Goal: Check status: Check status

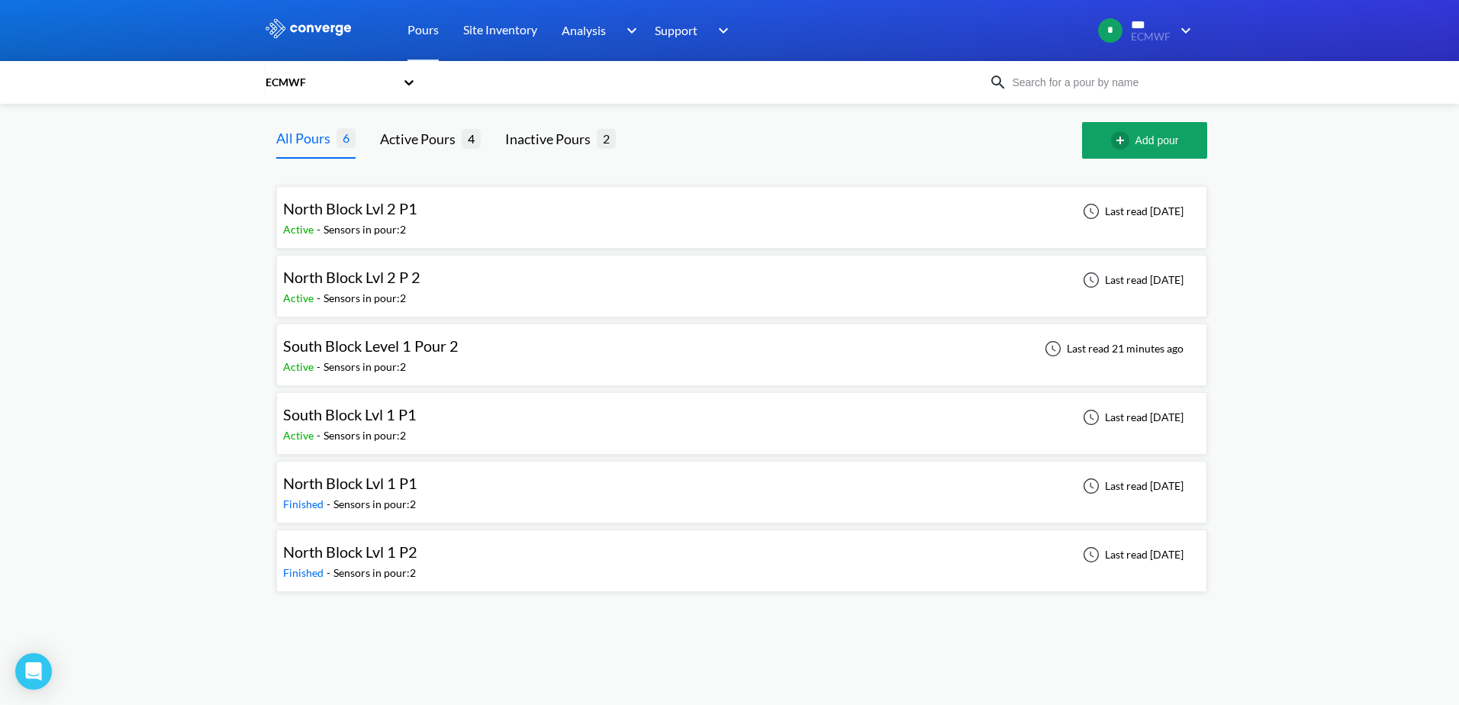
click at [391, 417] on span "South Block Lvl 1 P1" at bounding box center [350, 414] width 134 height 18
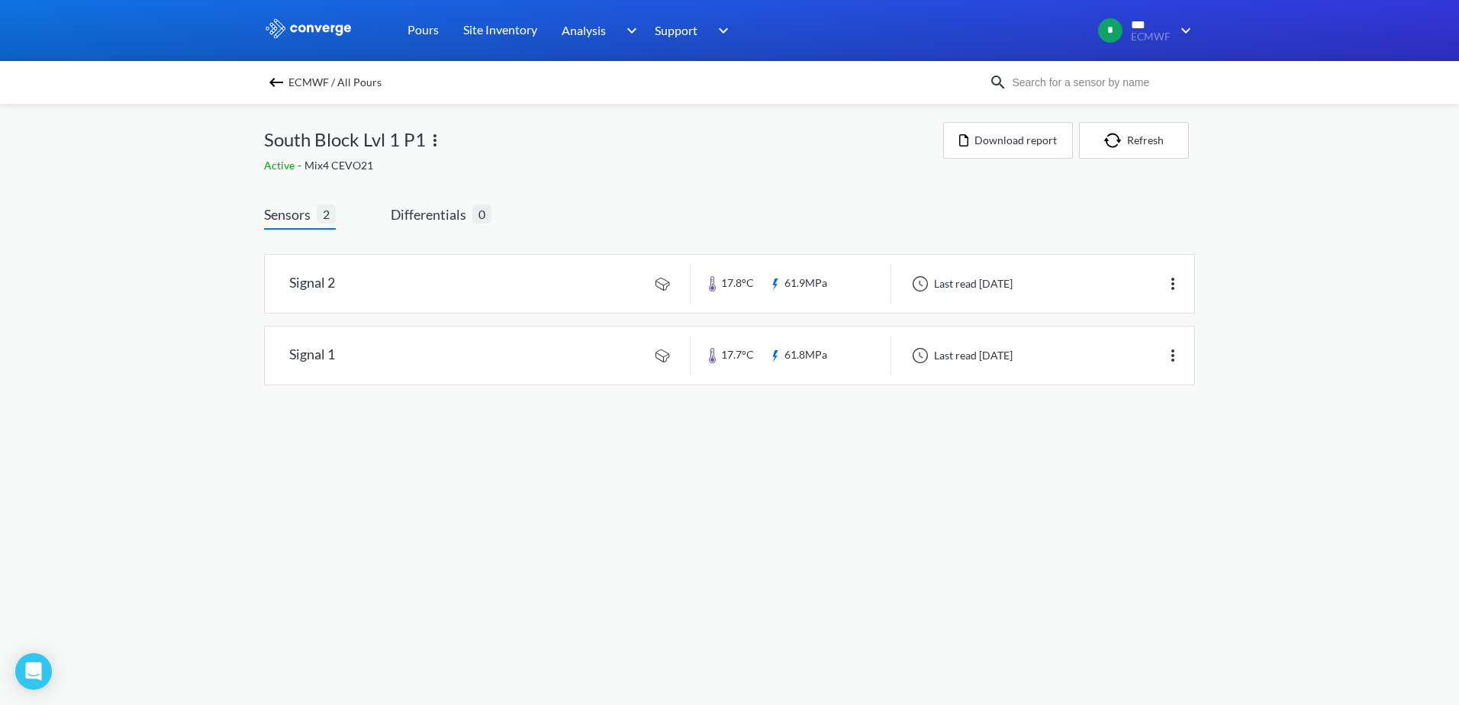
click at [272, 85] on img at bounding box center [276, 82] width 18 height 18
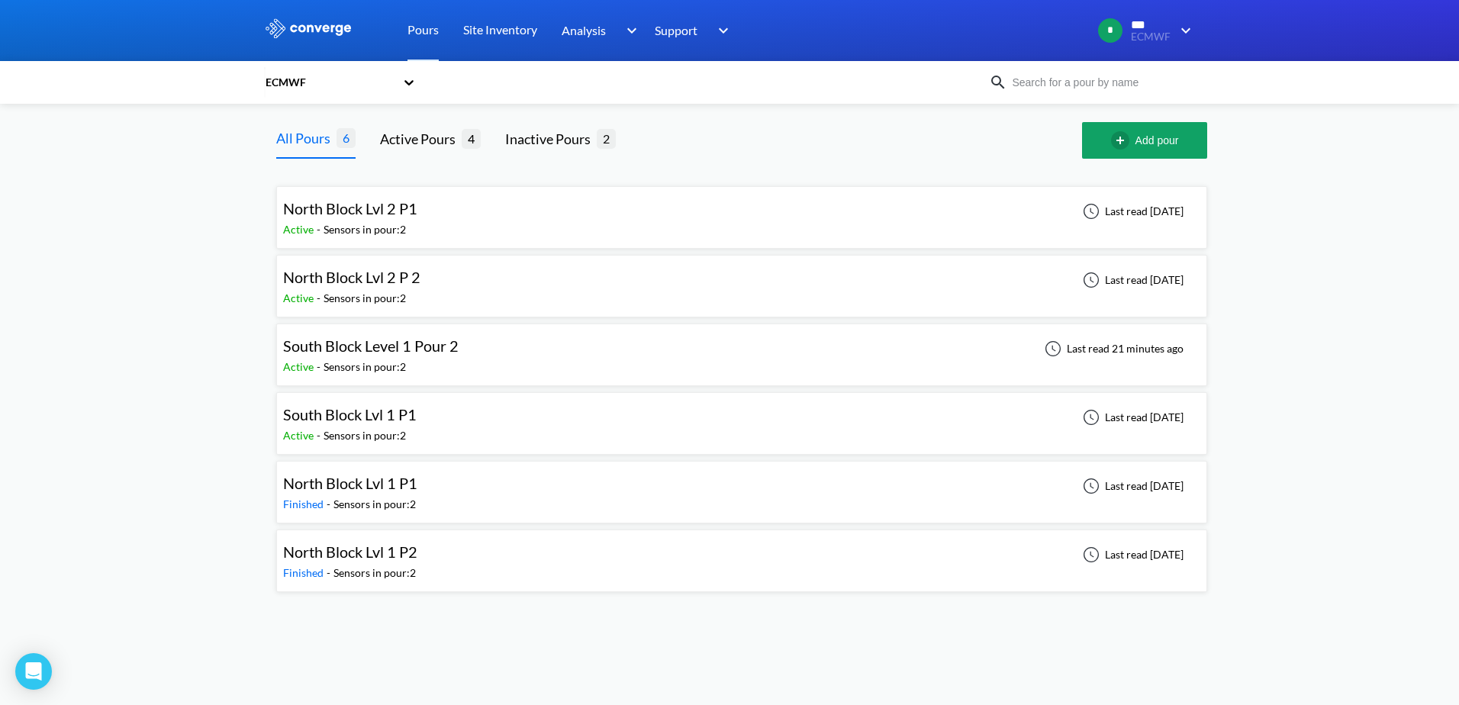
click at [356, 352] on span "South Block Level 1 Pour 2" at bounding box center [370, 345] width 175 height 18
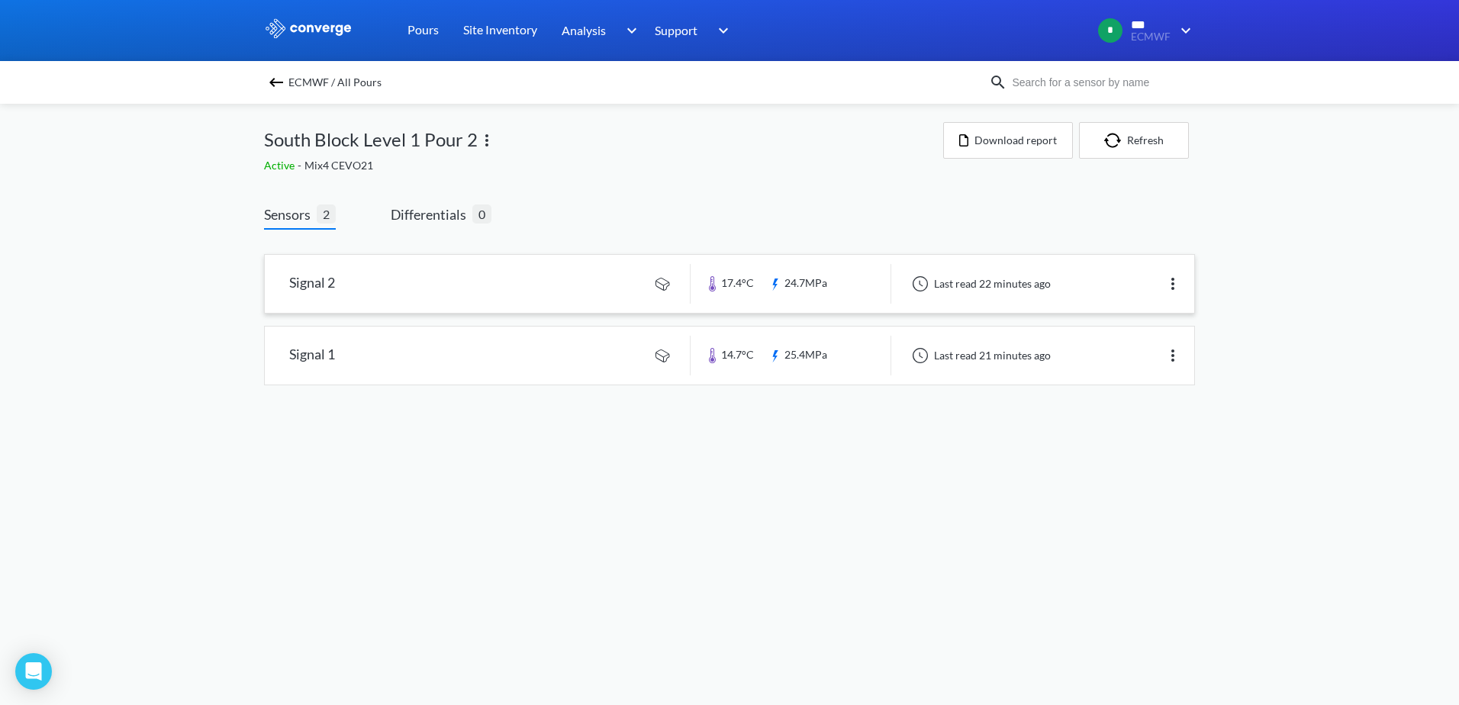
click at [1175, 284] on img at bounding box center [1173, 284] width 18 height 18
click at [1262, 267] on div "MENU ECMWF Pours Site Inventory Analysis Concrete Performance BIM Support Onlin…" at bounding box center [729, 208] width 1459 height 416
click at [320, 285] on link at bounding box center [729, 284] width 929 height 58
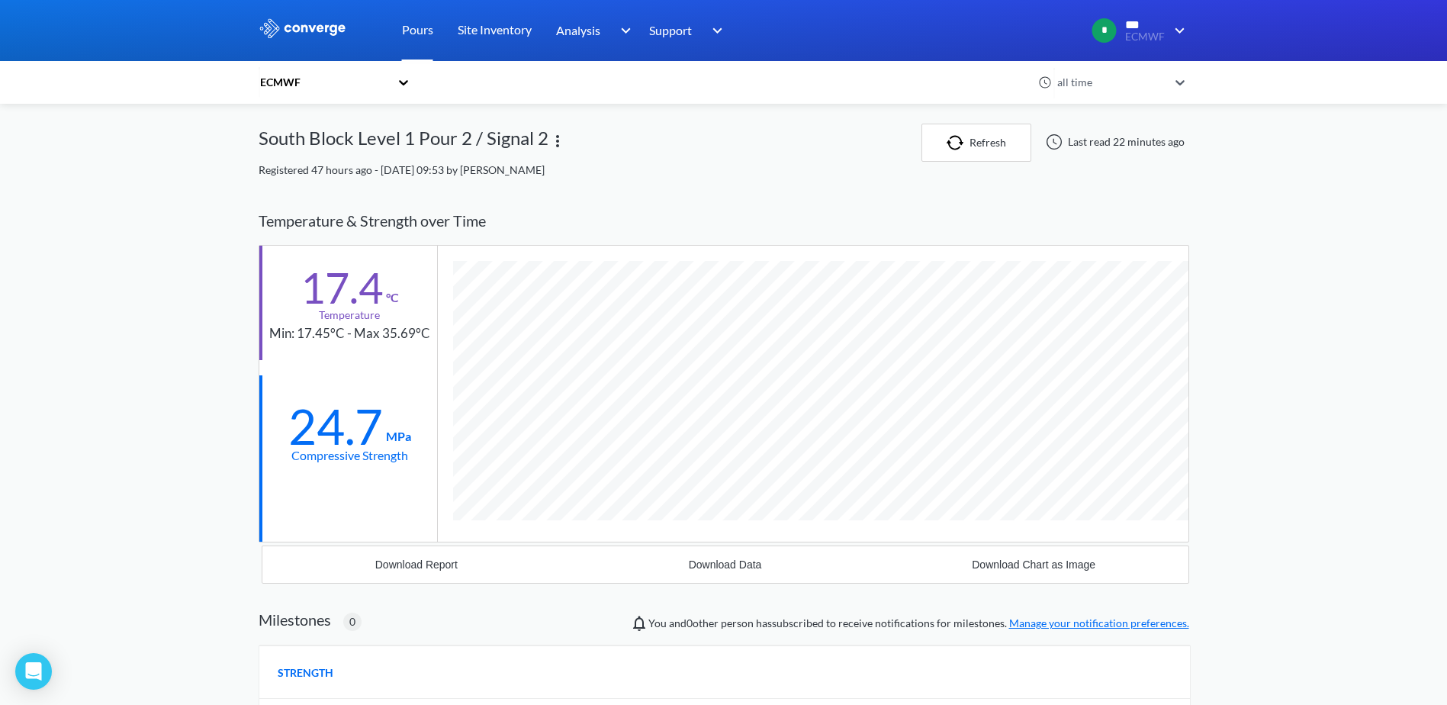
click at [419, 31] on link "Pours" at bounding box center [417, 30] width 31 height 61
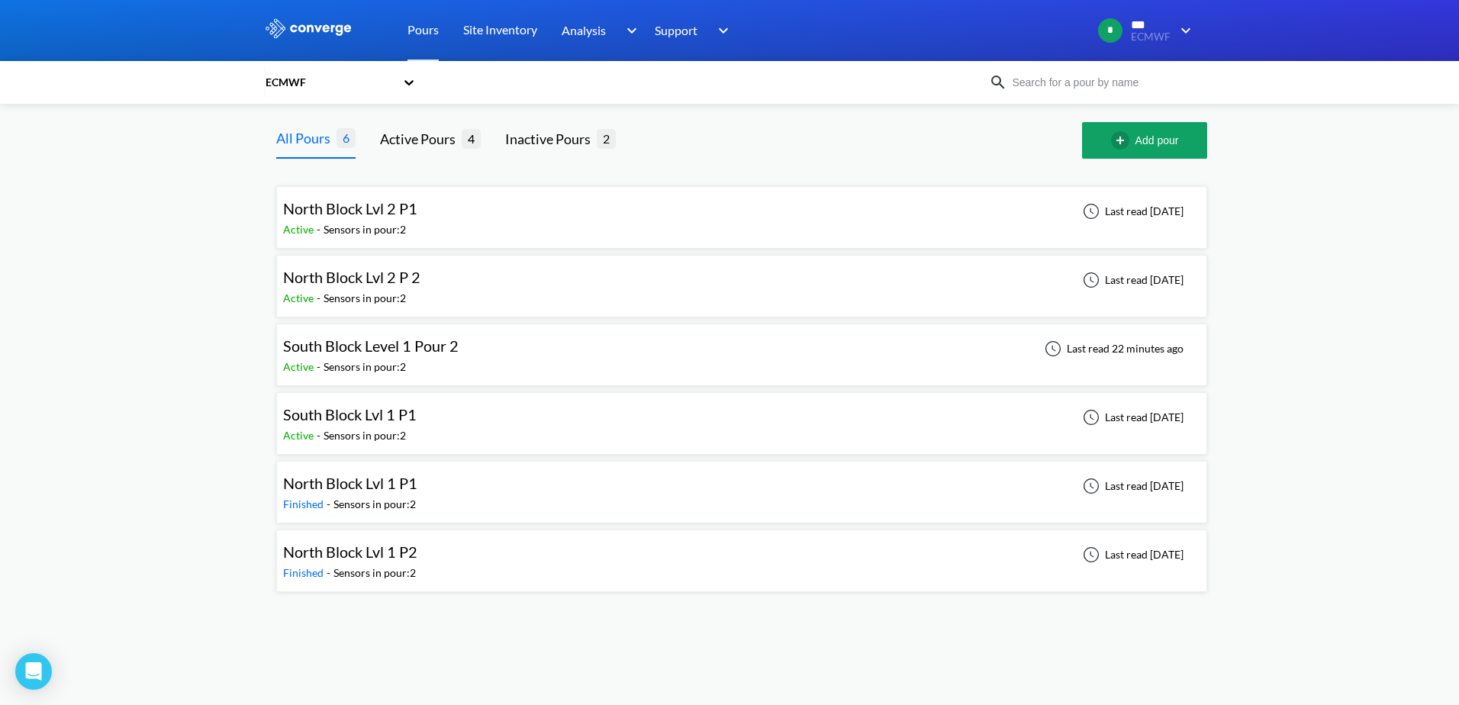
click at [339, 282] on span "North Block Lvl 2 P 2" at bounding box center [351, 277] width 137 height 18
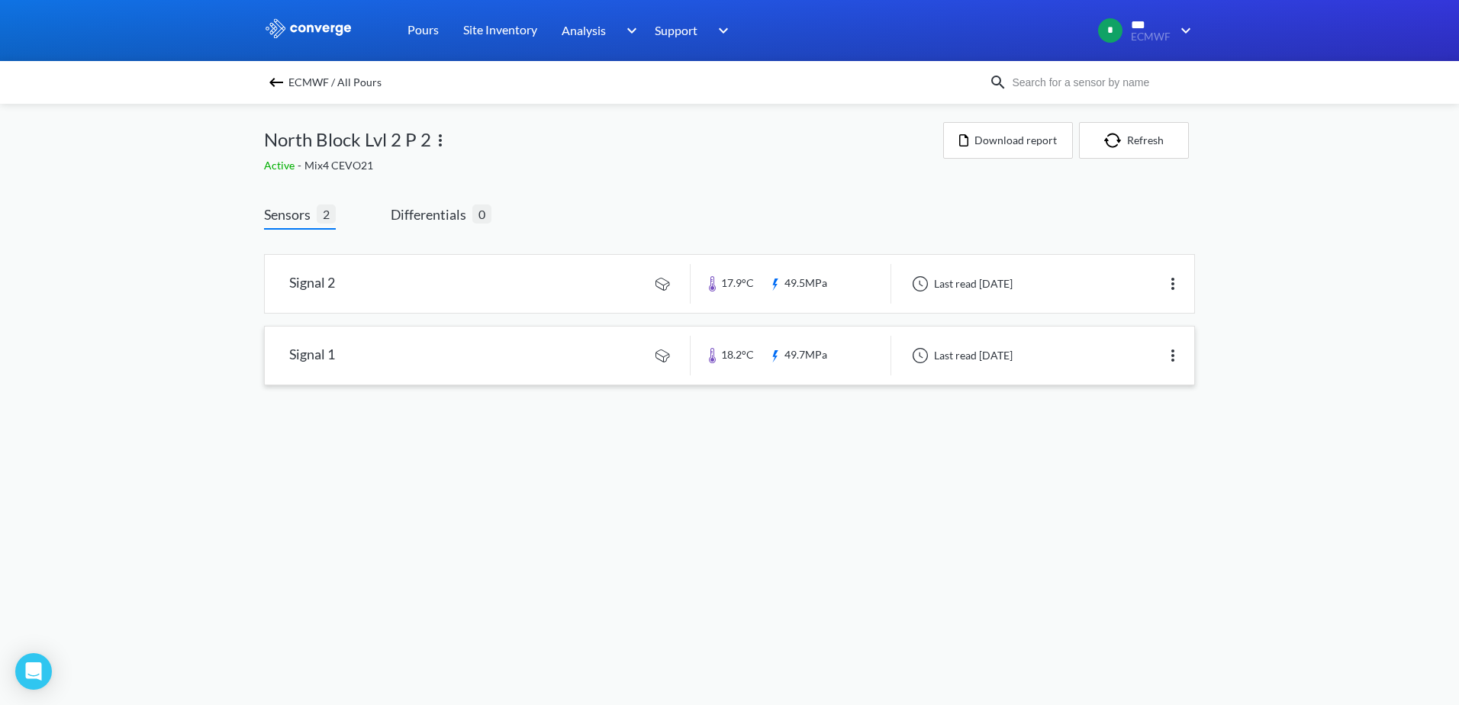
click at [314, 358] on link at bounding box center [729, 356] width 929 height 58
click at [304, 82] on span "ECMWF / All Pours" at bounding box center [334, 82] width 93 height 21
